Goal: Task Accomplishment & Management: Use online tool/utility

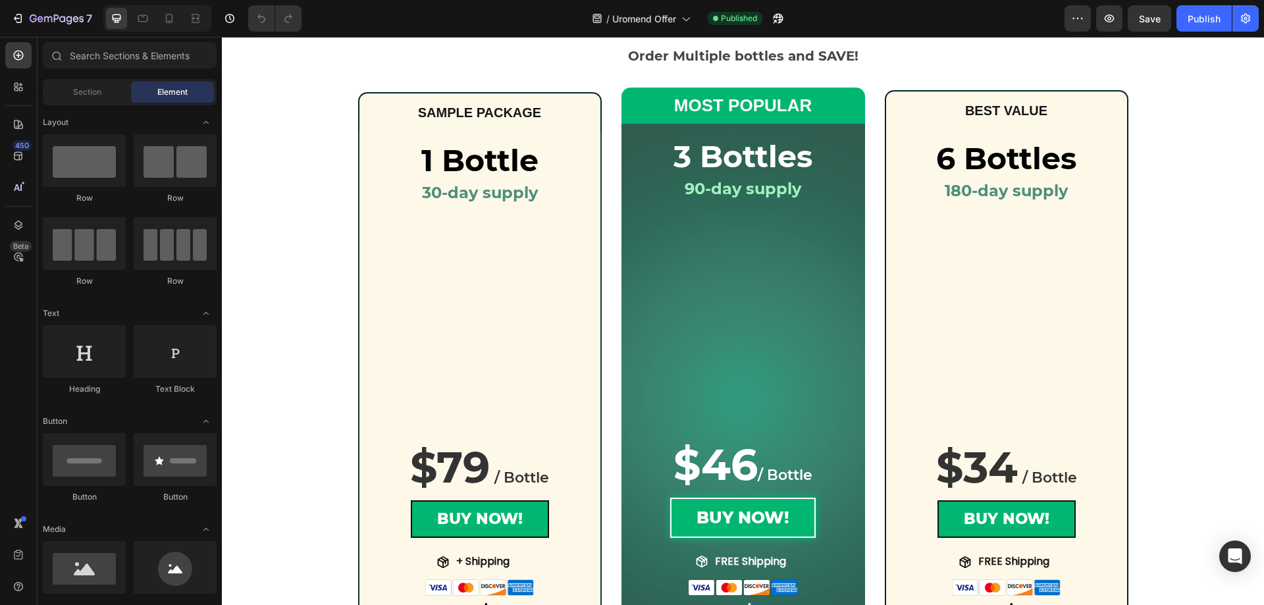
scroll to position [263, 0]
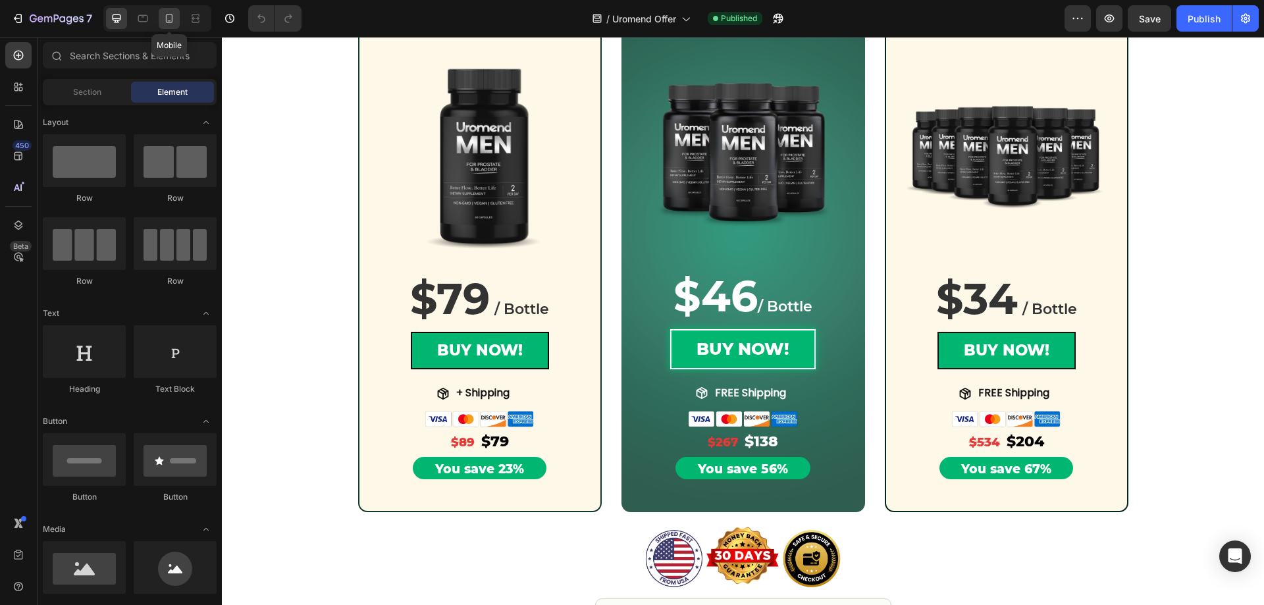
click at [170, 25] on div at bounding box center [169, 18] width 21 height 21
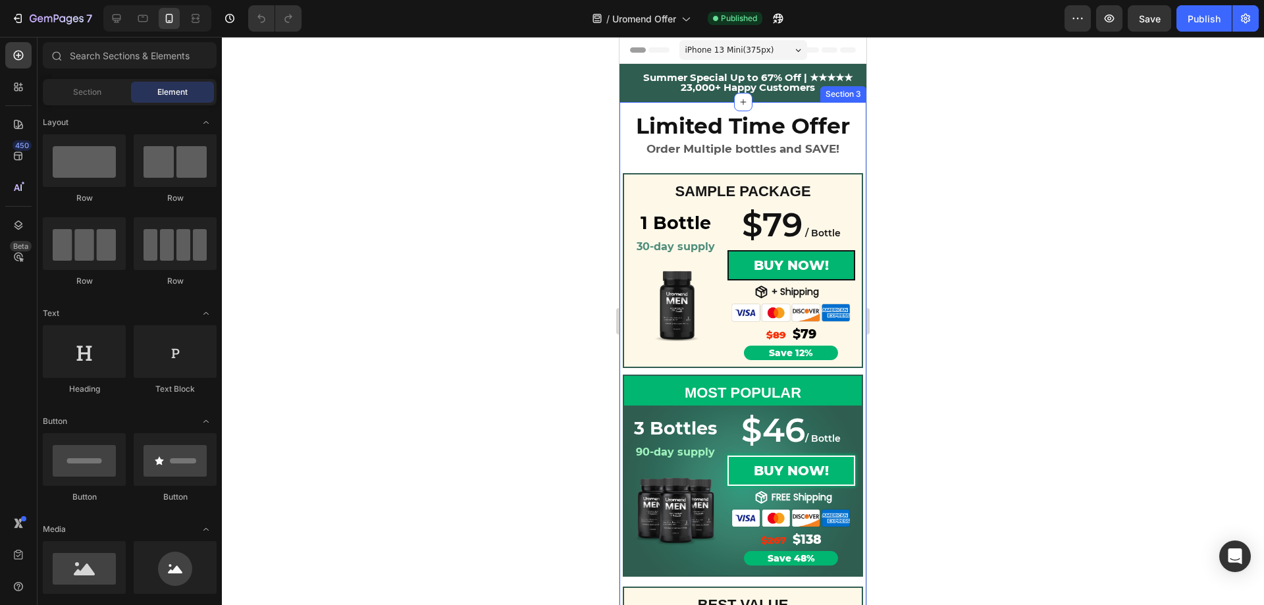
click at [770, 165] on div "Limited Time Offer Order Multiple bottles and SAVE! Heading SAMPLE PACKAGE Text…" at bounding box center [742, 443] width 247 height 683
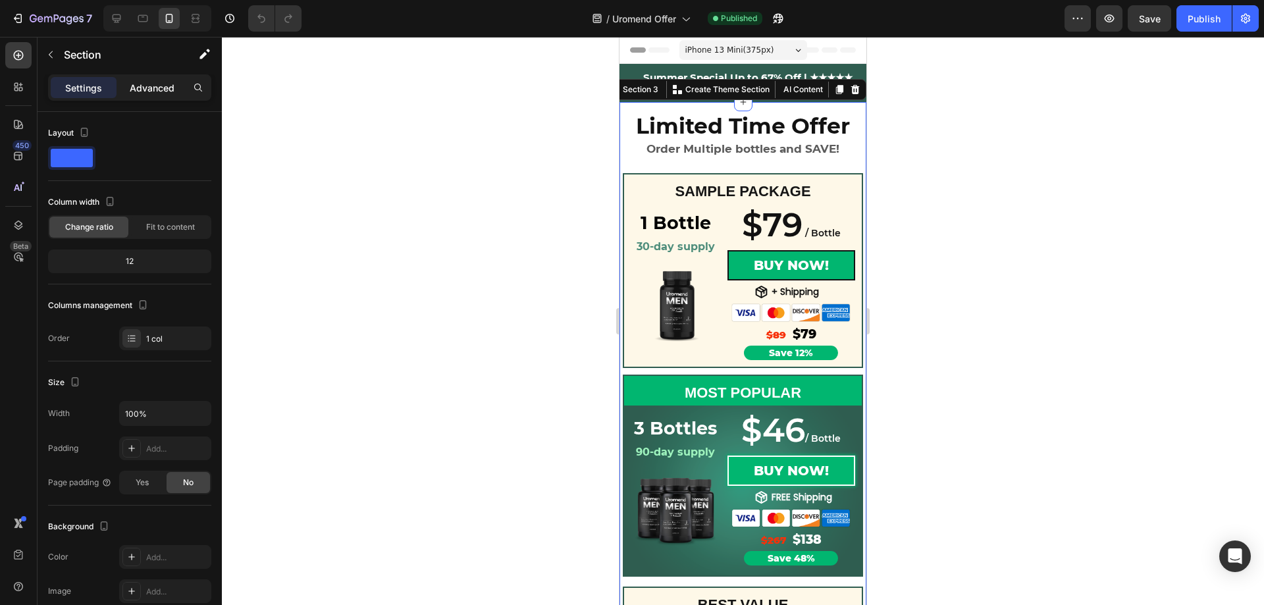
click at [146, 95] on div "Advanced" at bounding box center [152, 87] width 66 height 21
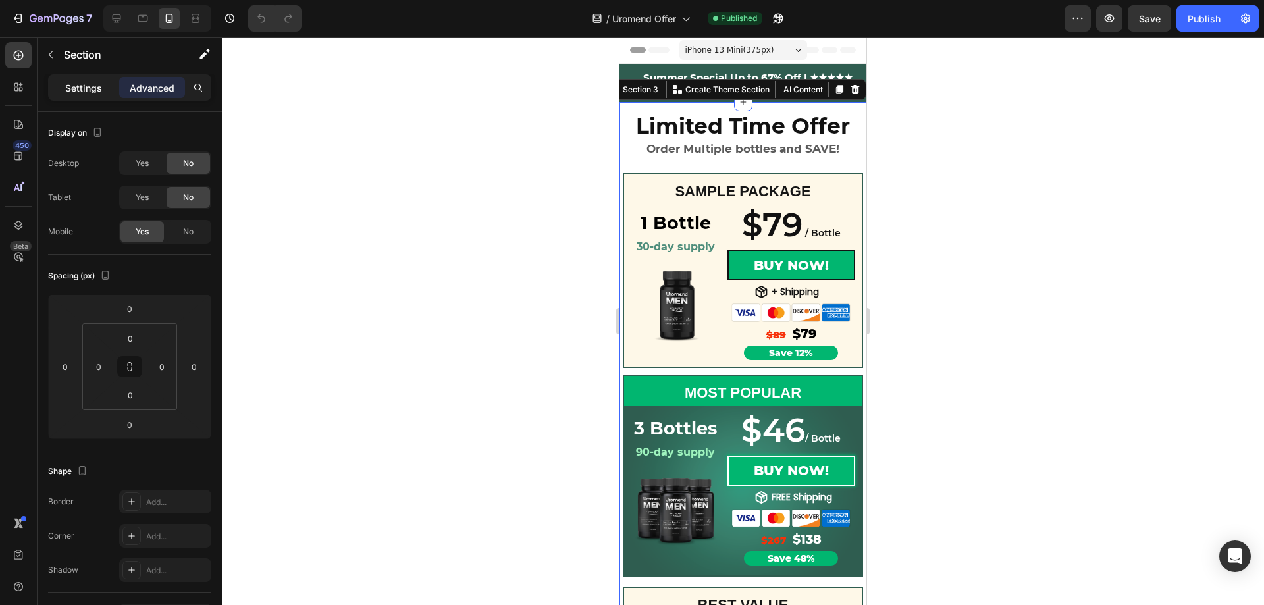
click at [97, 93] on p "Settings" at bounding box center [83, 88] width 37 height 14
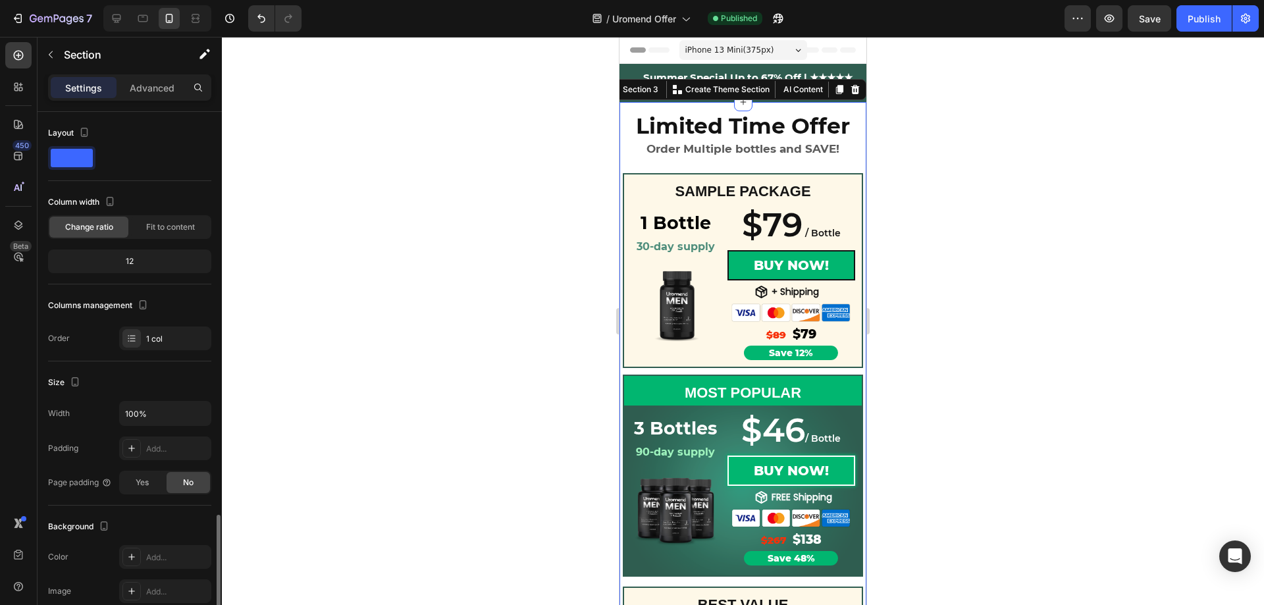
scroll to position [238, 0]
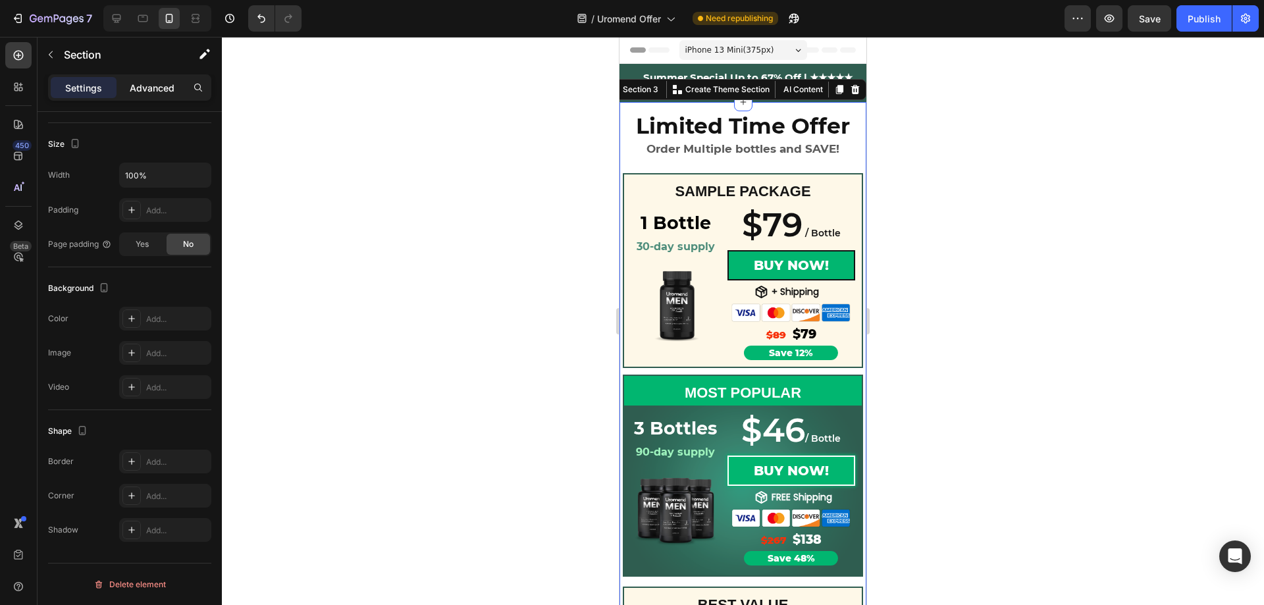
click at [163, 81] on p "Advanced" at bounding box center [152, 88] width 45 height 14
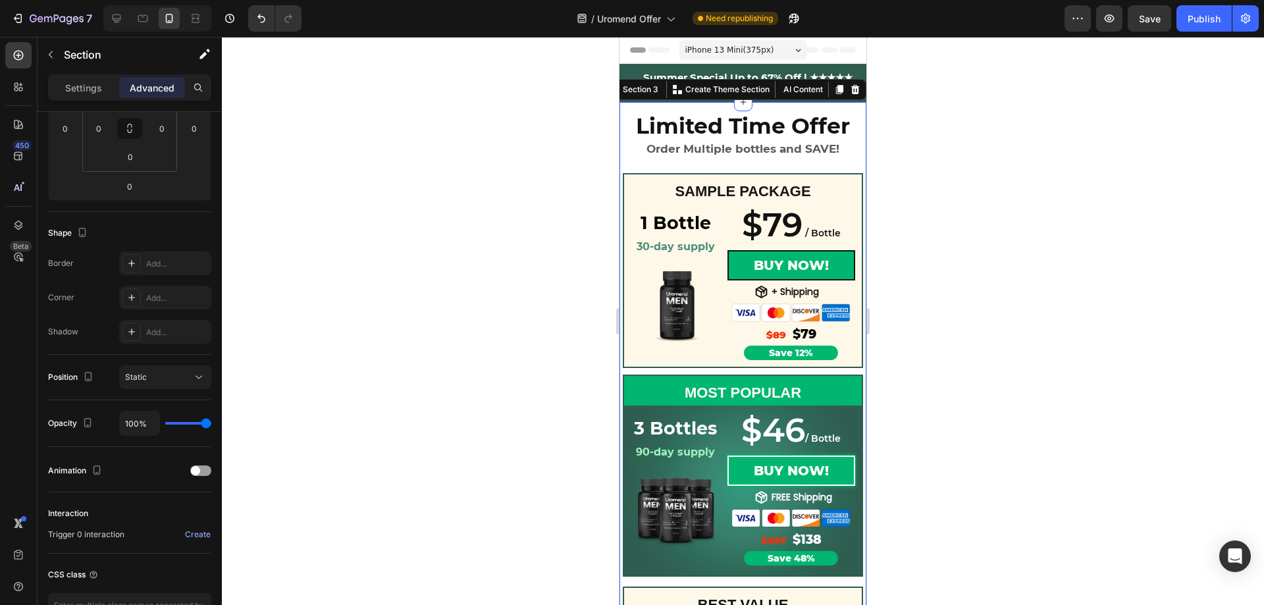
click at [674, 110] on div "Limited Time Offer Order Multiple bottles and SAVE! Heading SAMPLE PACKAGE Text…" at bounding box center [742, 443] width 247 height 683
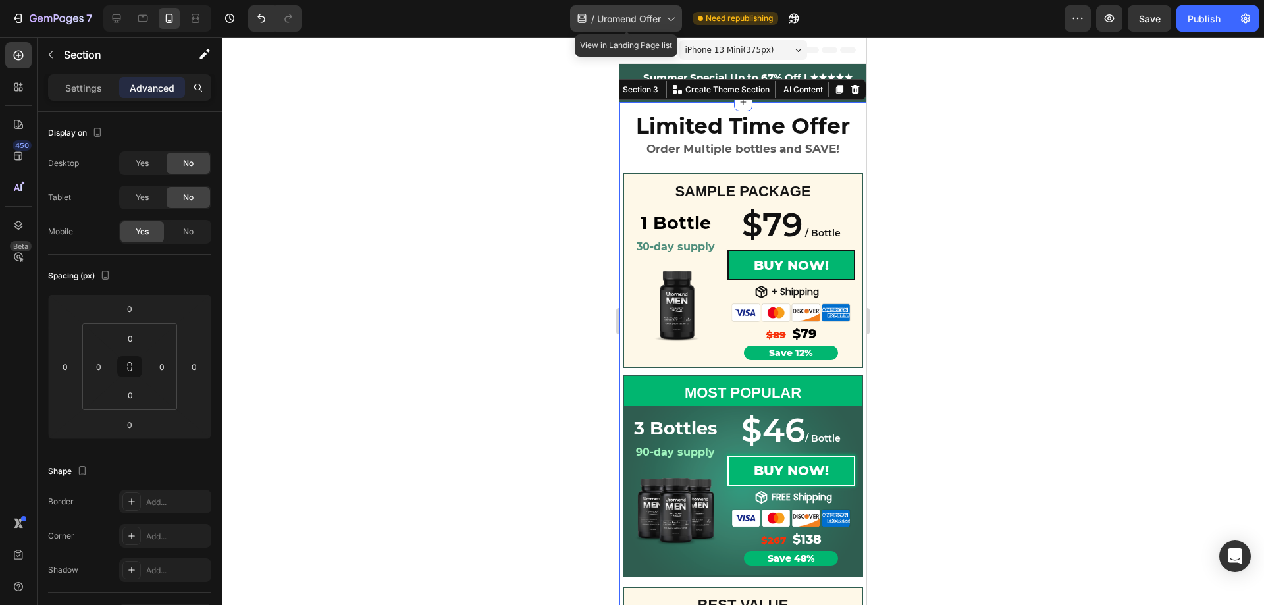
click at [608, 22] on span "Uromend Offer" at bounding box center [629, 19] width 64 height 14
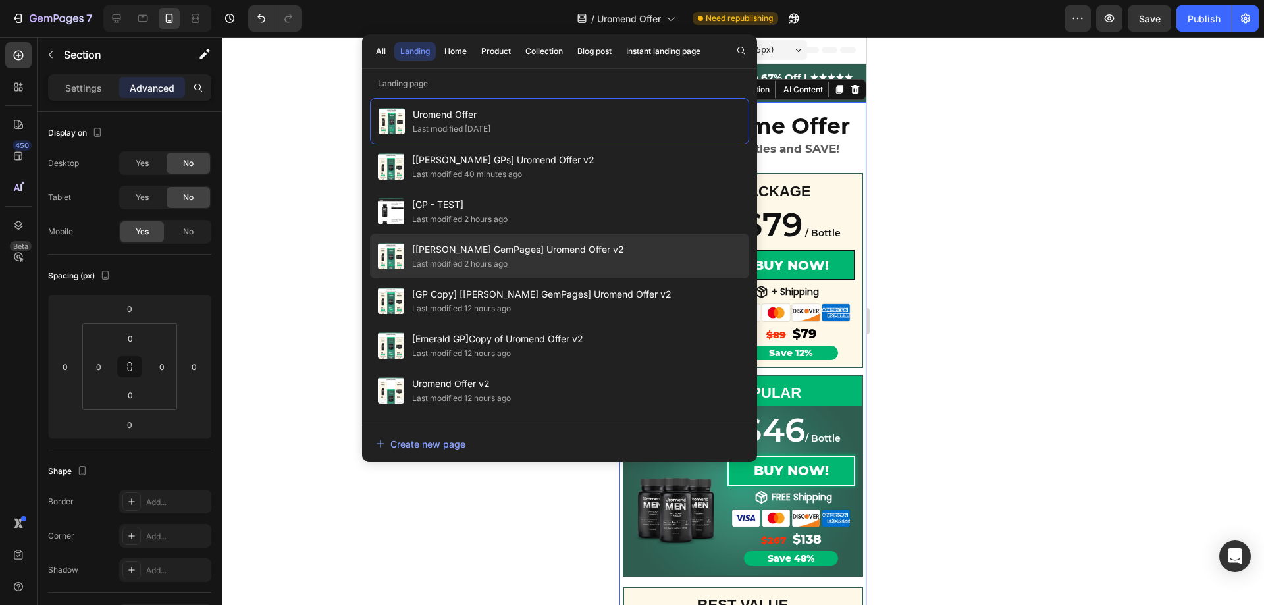
click at [494, 251] on span "[[PERSON_NAME] GemPages] Uromend Offer v2" at bounding box center [518, 250] width 212 height 16
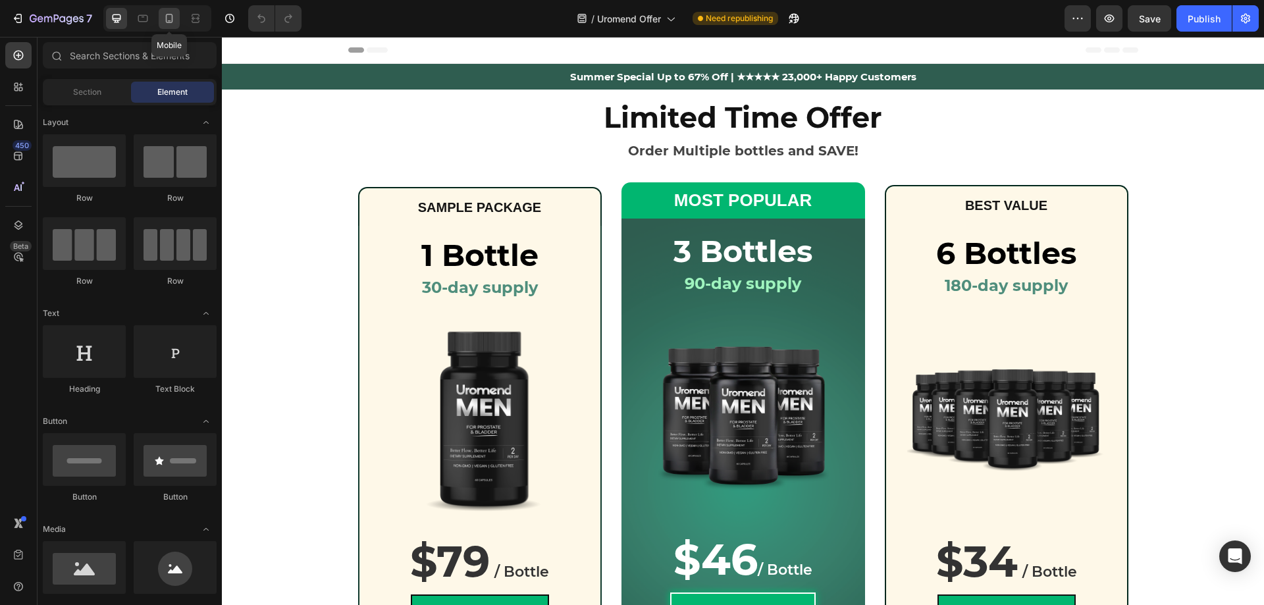
click at [168, 26] on div at bounding box center [169, 18] width 21 height 21
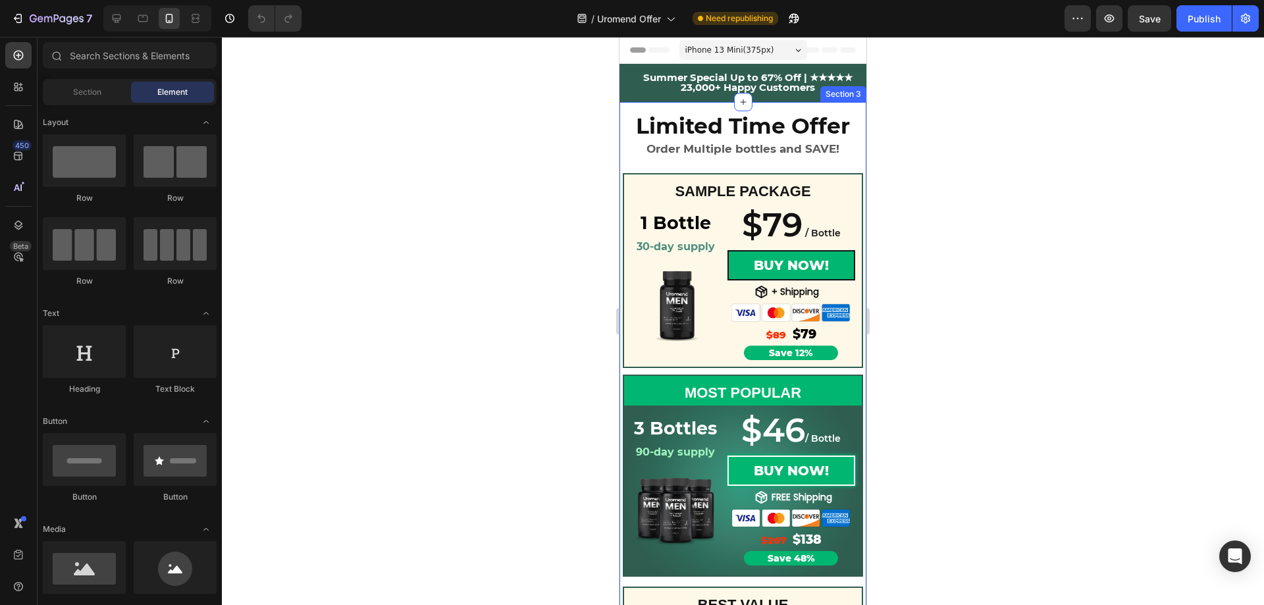
click at [673, 111] on div "Limited Time Offer Order Multiple bottles and SAVE! Heading SAMPLE PACKAGE Text…" at bounding box center [742, 443] width 247 height 683
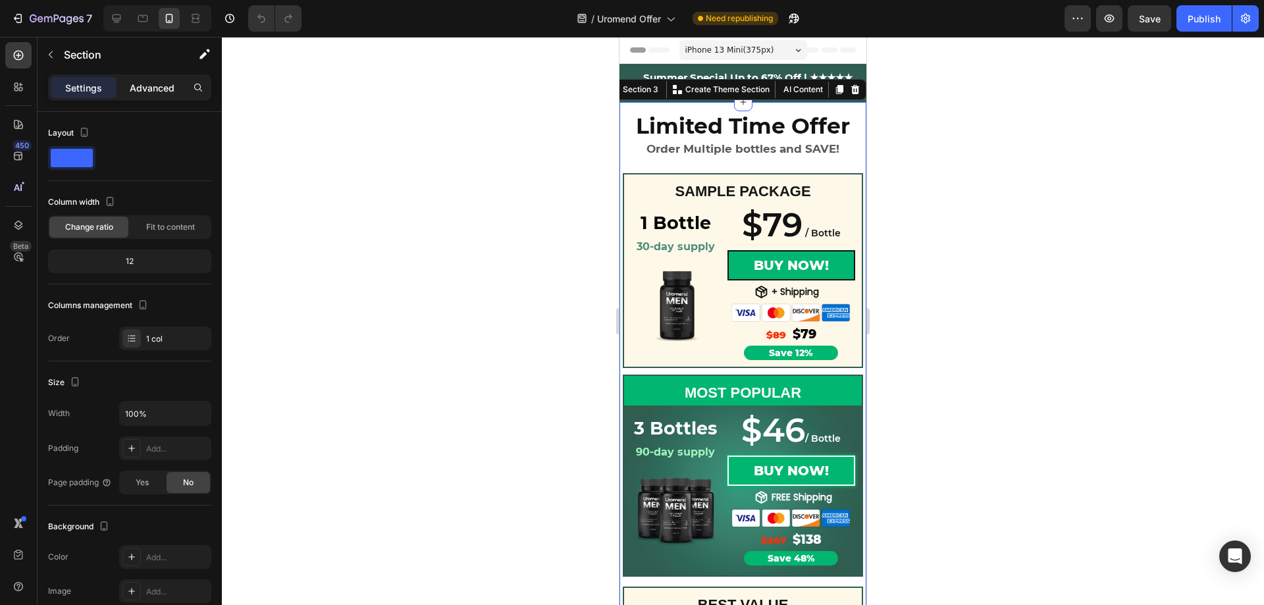
click at [170, 88] on p "Advanced" at bounding box center [152, 88] width 45 height 14
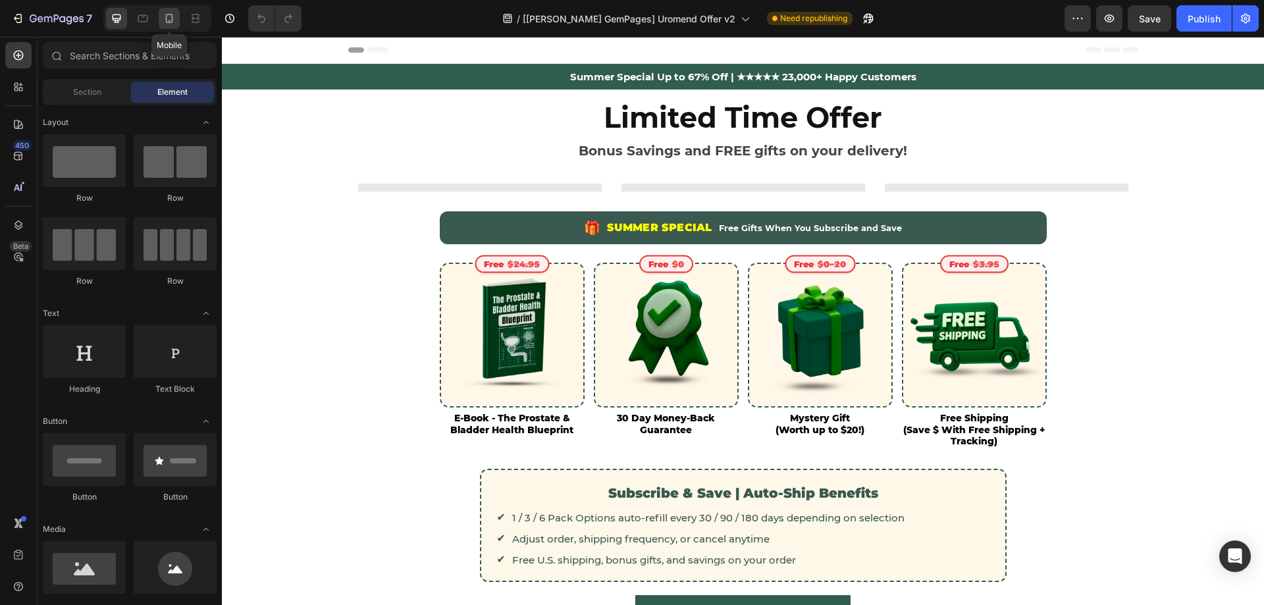
click at [165, 20] on icon at bounding box center [169, 18] width 13 height 13
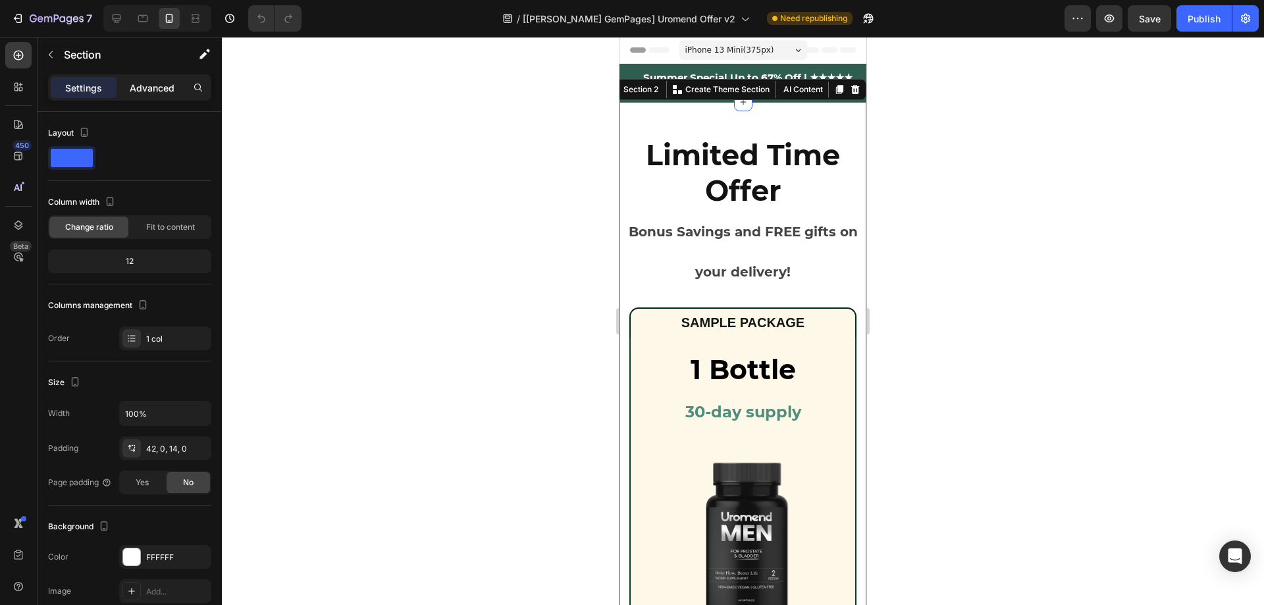
click at [159, 95] on div "Advanced" at bounding box center [152, 87] width 66 height 21
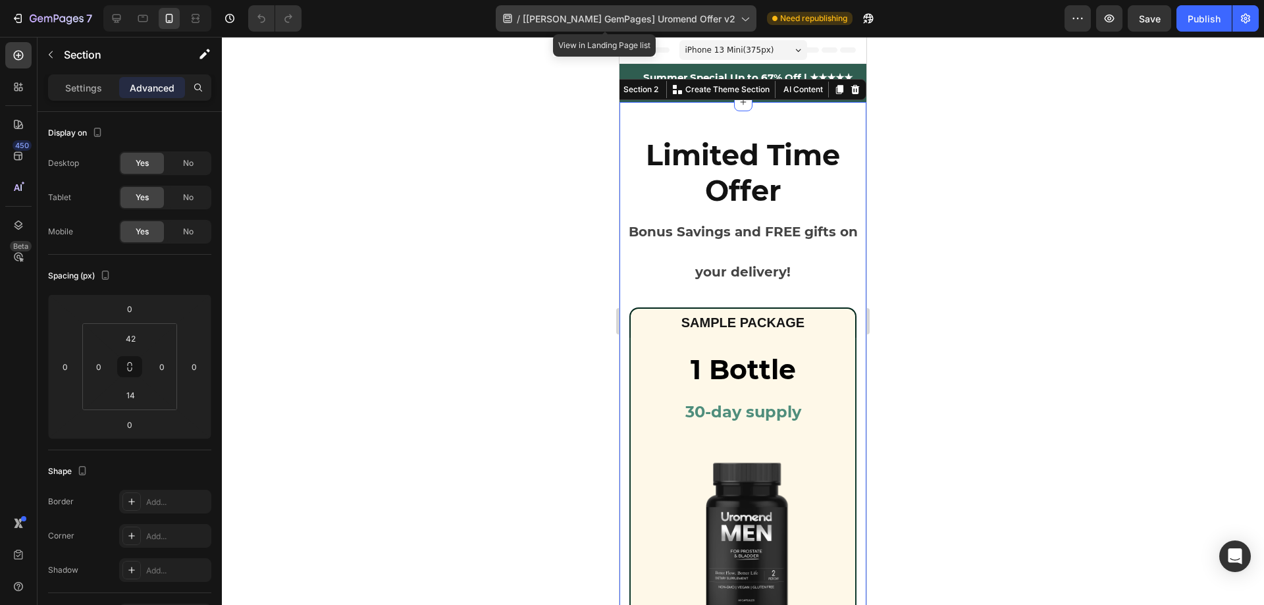
click at [597, 22] on span "[[PERSON_NAME] GemPages] Uromend Offer v2" at bounding box center [629, 19] width 213 height 14
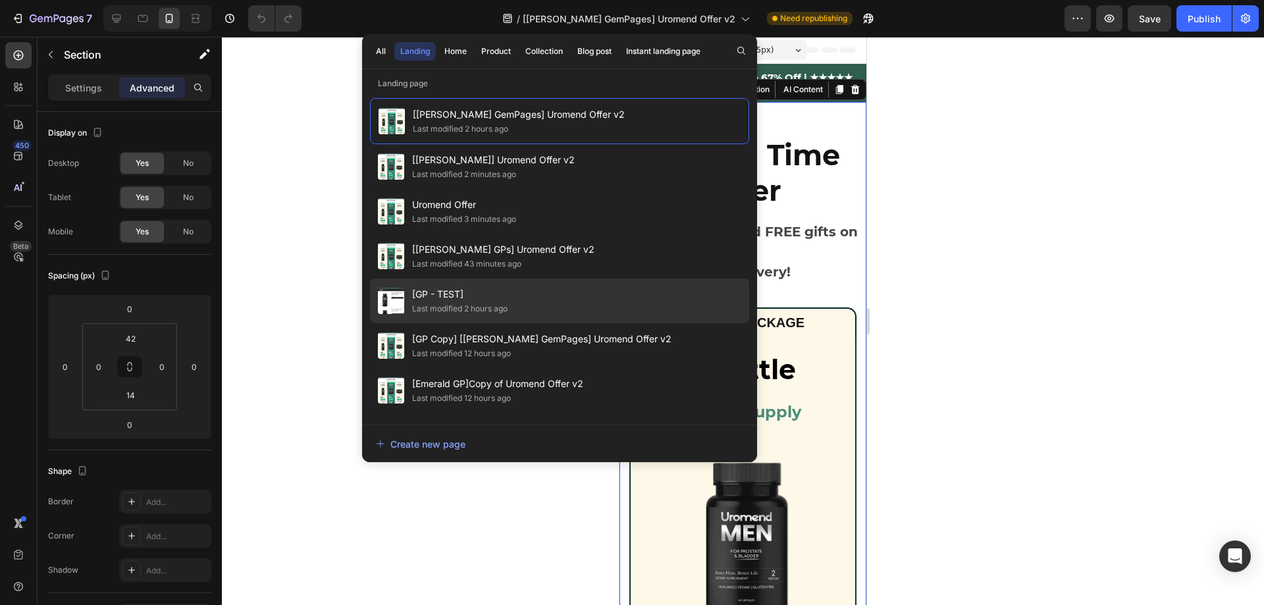
scroll to position [132, 0]
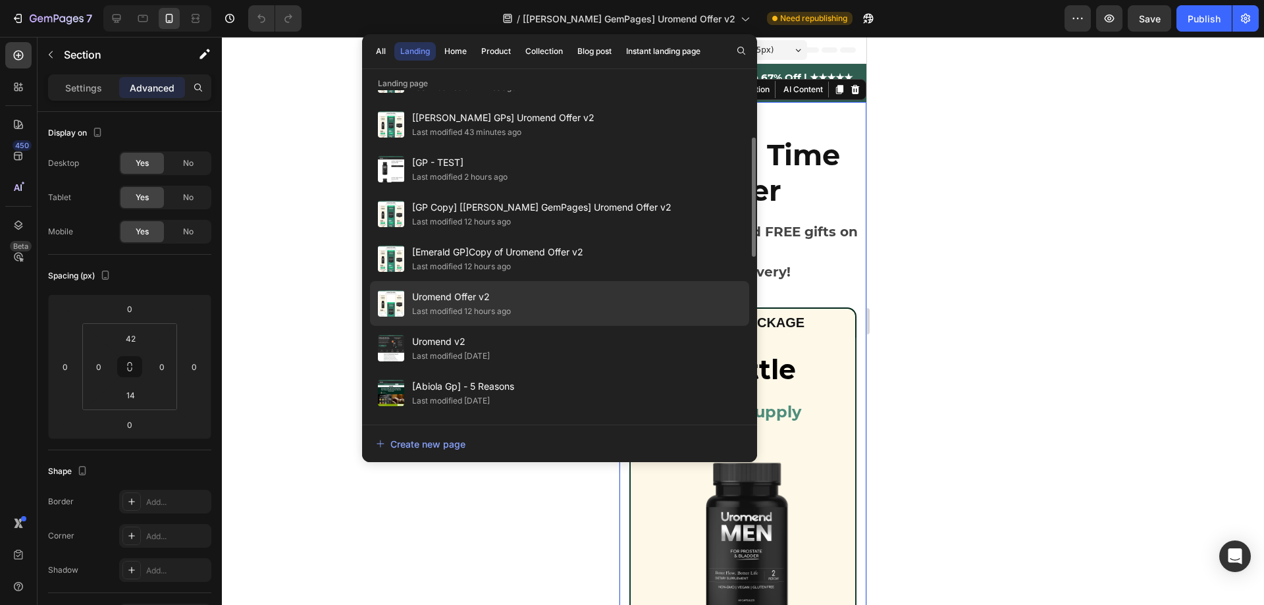
click at [503, 304] on span "Uromend Offer v2" at bounding box center [461, 297] width 99 height 16
